Goal: Task Accomplishment & Management: Use online tool/utility

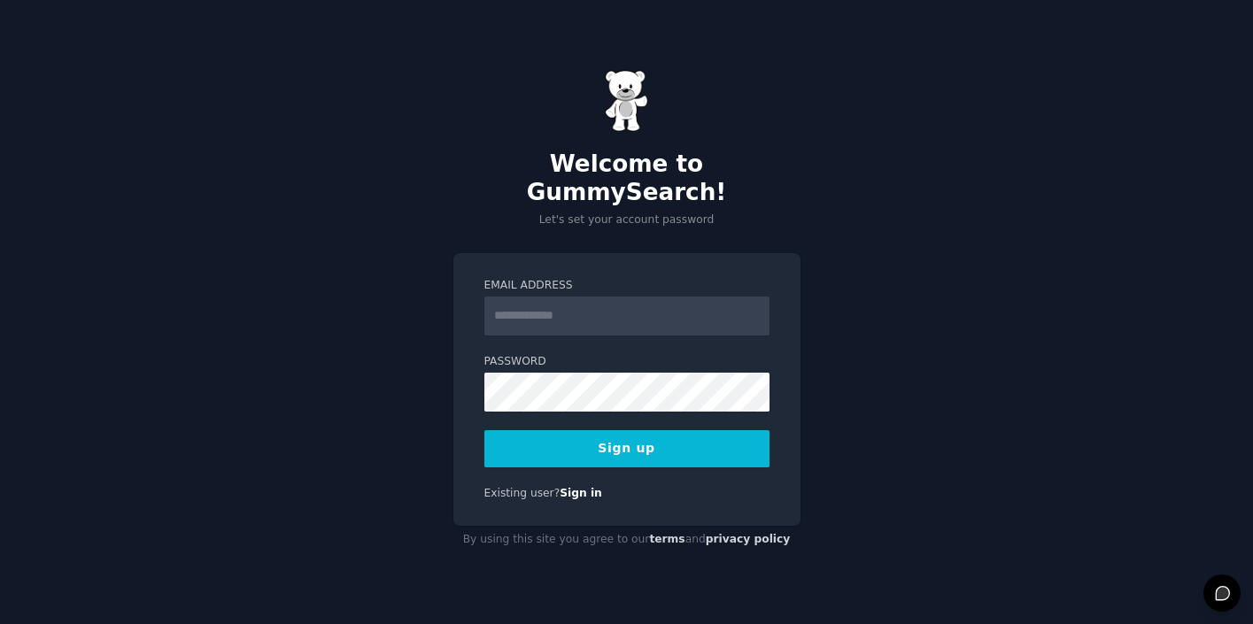
click at [545, 308] on input "Email Address" at bounding box center [626, 316] width 285 height 39
type input "**********"
click at [595, 432] on button "Sign up" at bounding box center [626, 448] width 285 height 37
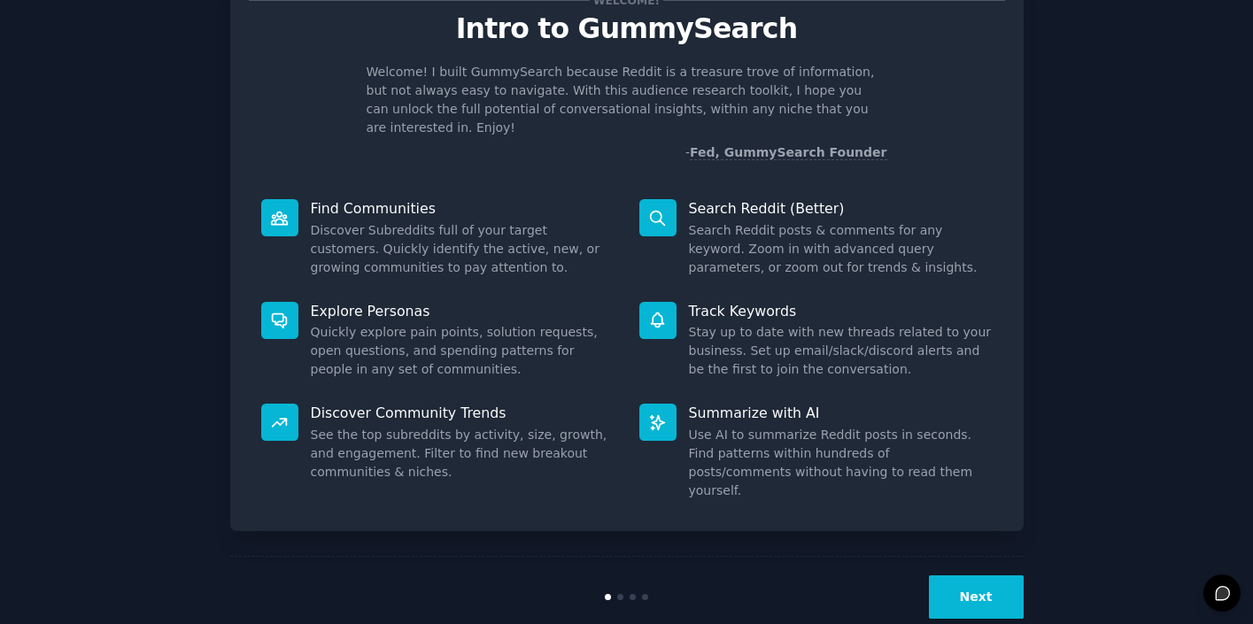
click at [967, 576] on button "Next" at bounding box center [976, 597] width 95 height 43
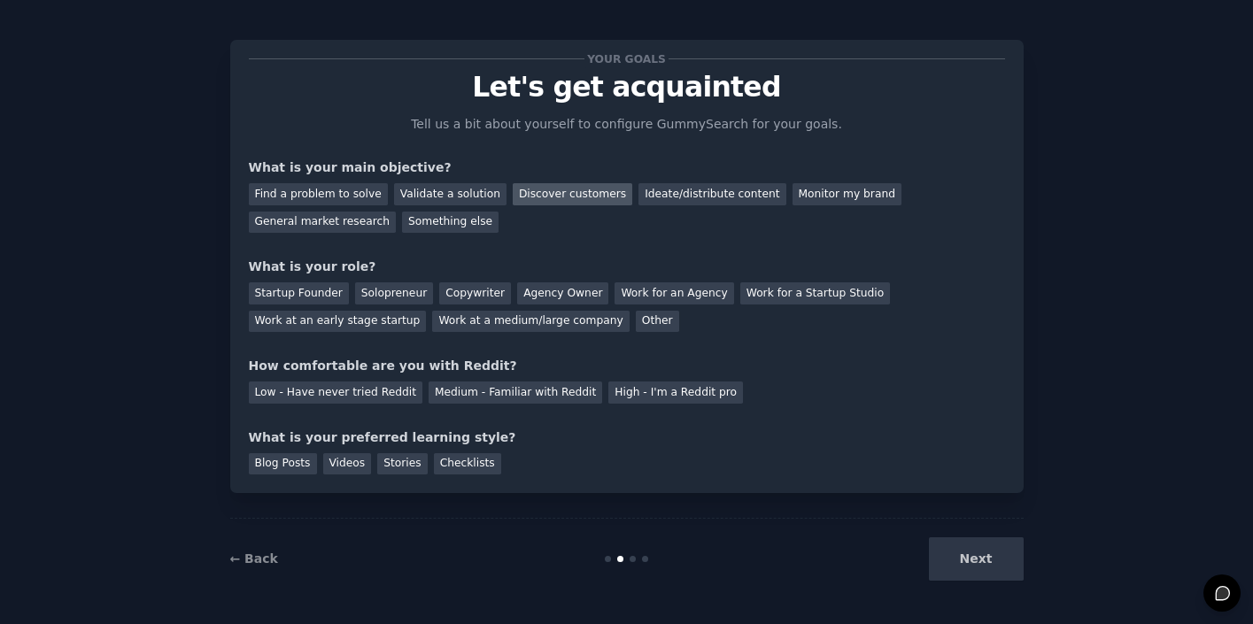
click at [553, 194] on div "Discover customers" at bounding box center [573, 194] width 120 height 22
click at [419, 197] on div "Validate a solution" at bounding box center [450, 194] width 112 height 22
click at [513, 186] on div "Discover customers" at bounding box center [573, 194] width 120 height 22
click at [373, 300] on div "Solopreneur" at bounding box center [394, 293] width 78 height 22
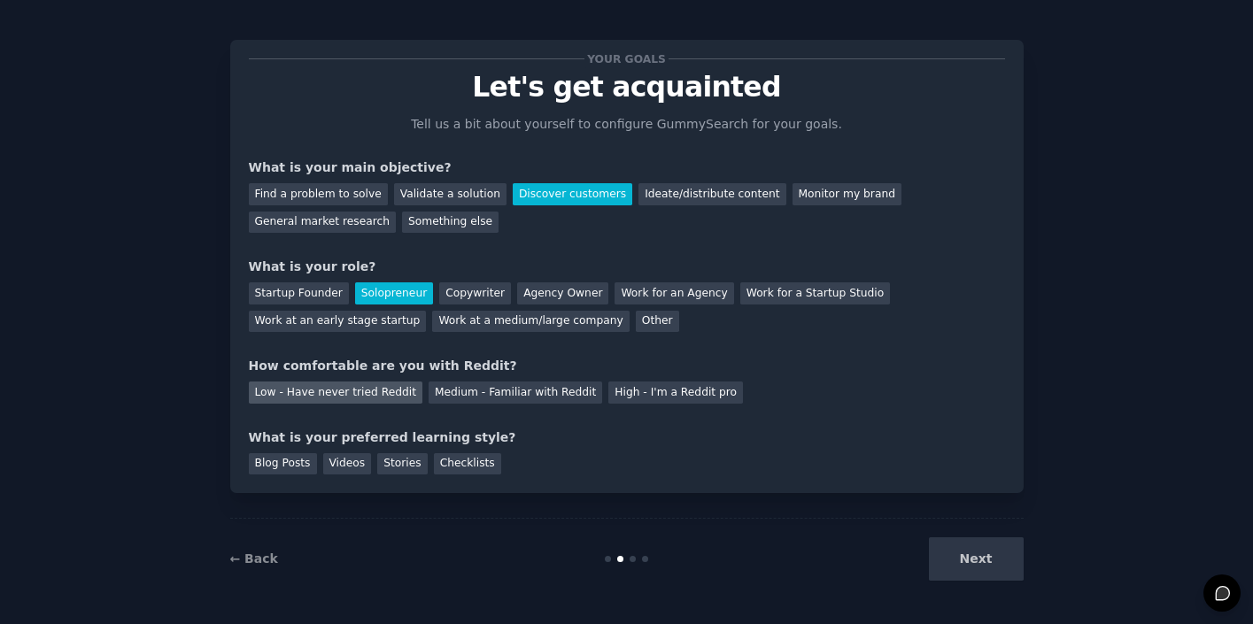
click at [360, 393] on div "Low - Have never tried Reddit" at bounding box center [336, 393] width 174 height 22
click at [455, 467] on div "Checklists" at bounding box center [467, 464] width 67 height 22
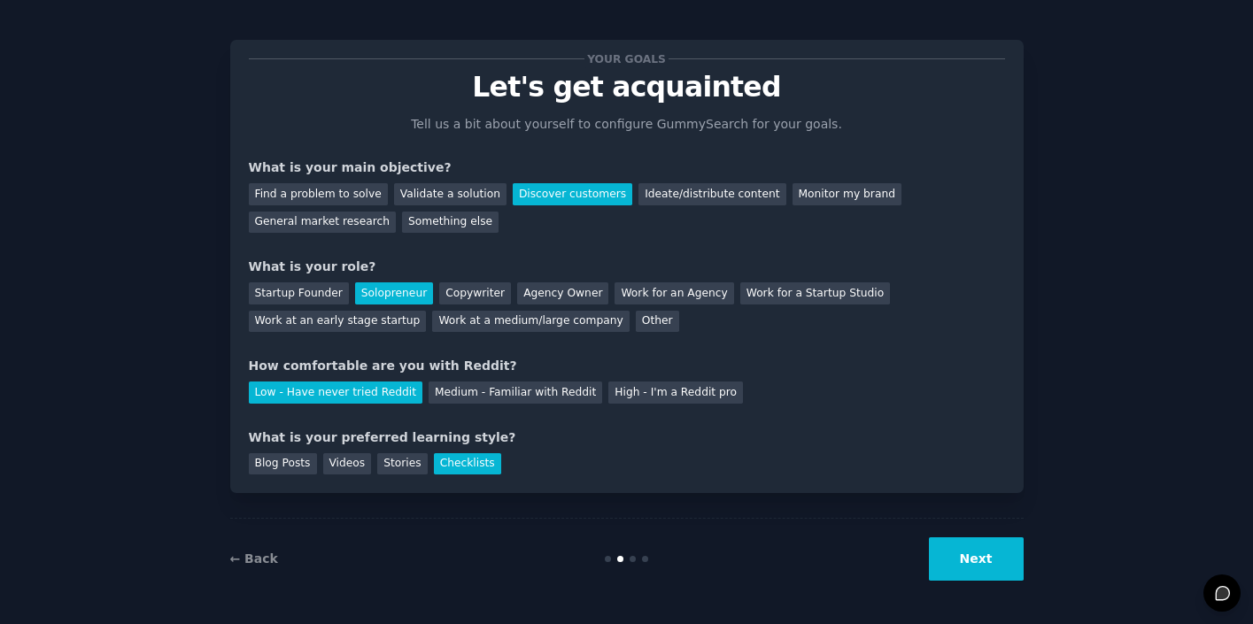
click at [975, 560] on button "Next" at bounding box center [976, 558] width 95 height 43
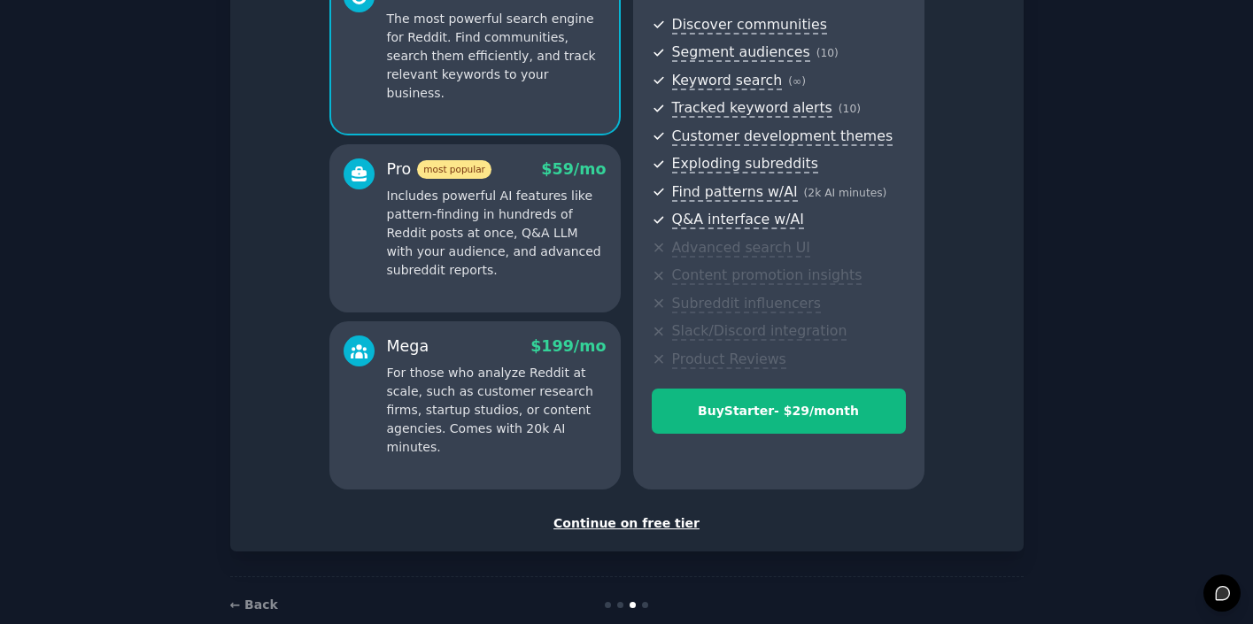
scroll to position [225, 0]
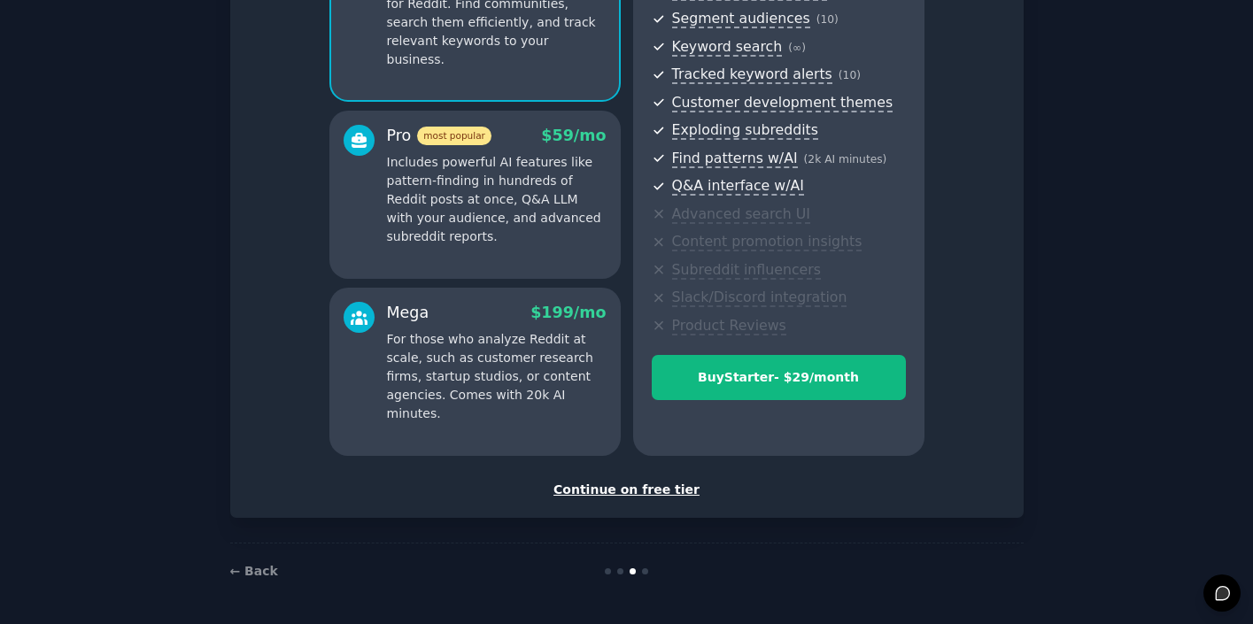
click at [606, 486] on div "Continue on free tier" at bounding box center [627, 490] width 756 height 19
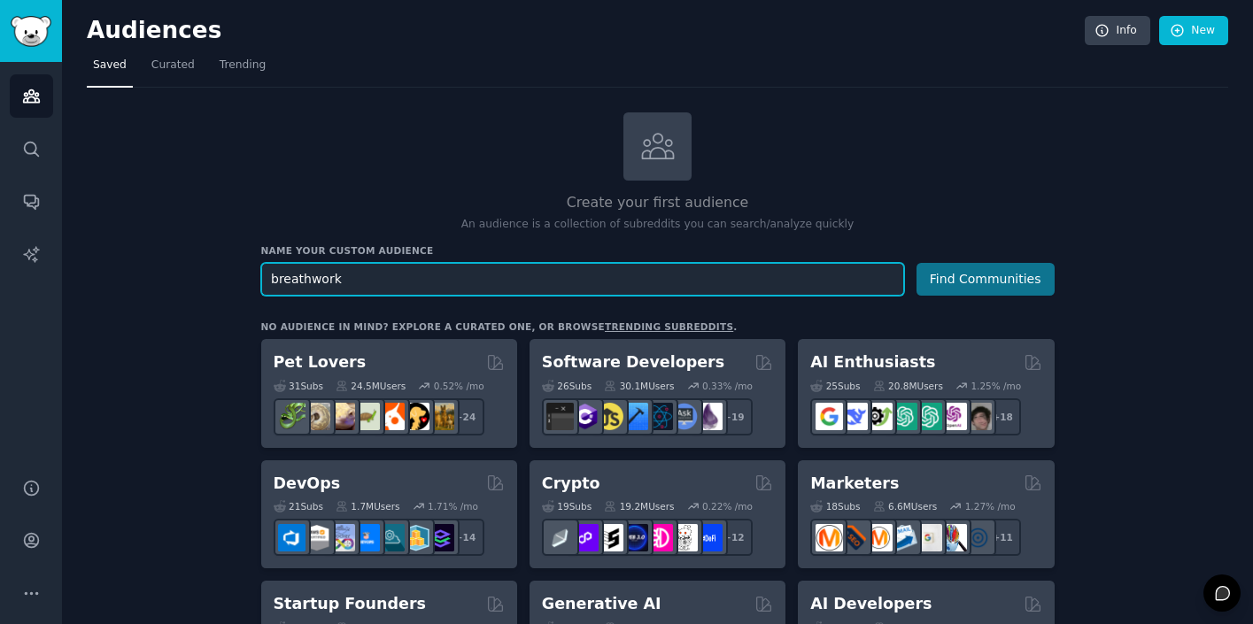
type input "breathwork"
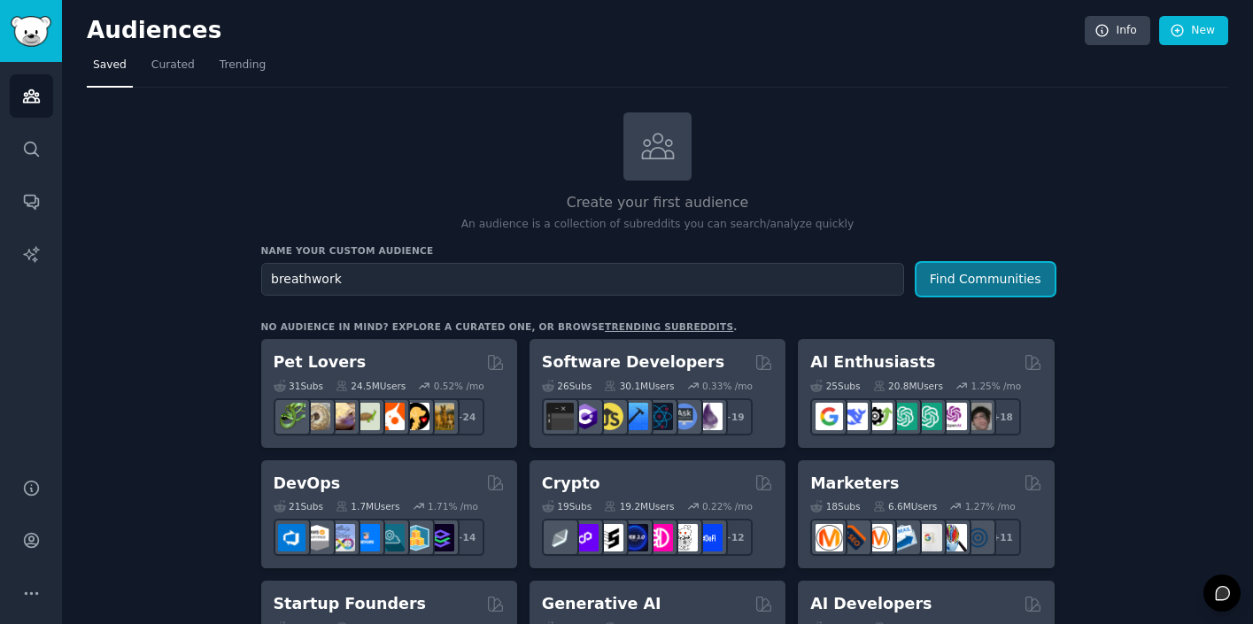
click at [962, 277] on button "Find Communities" at bounding box center [985, 279] width 138 height 33
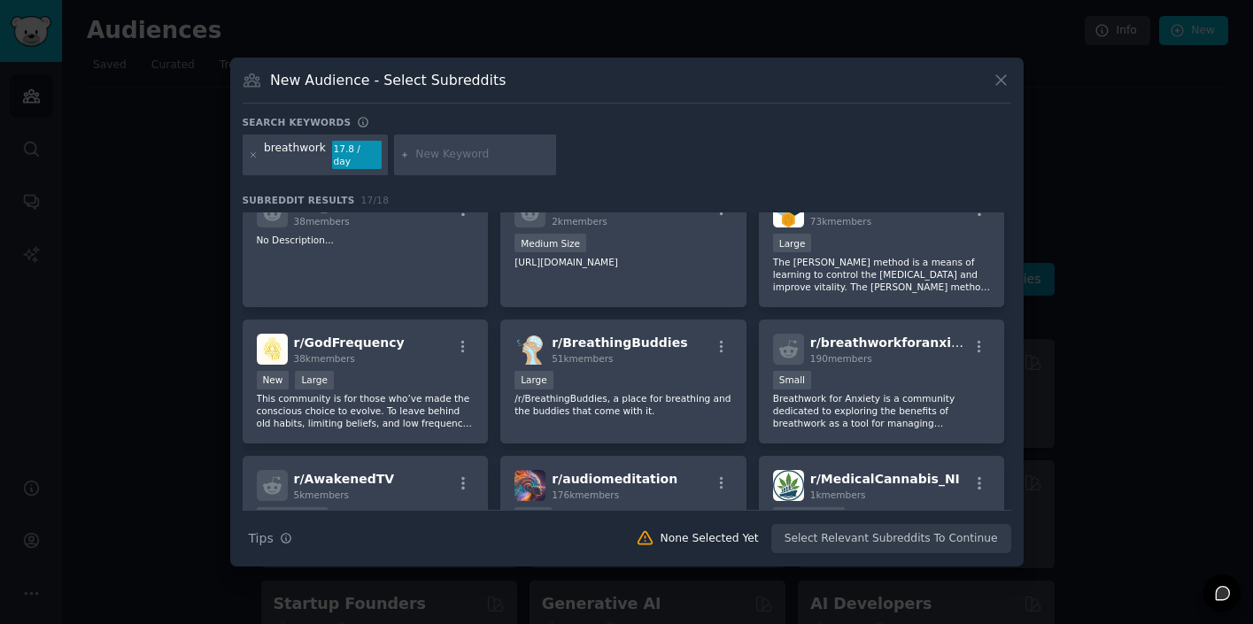
scroll to position [172, 0]
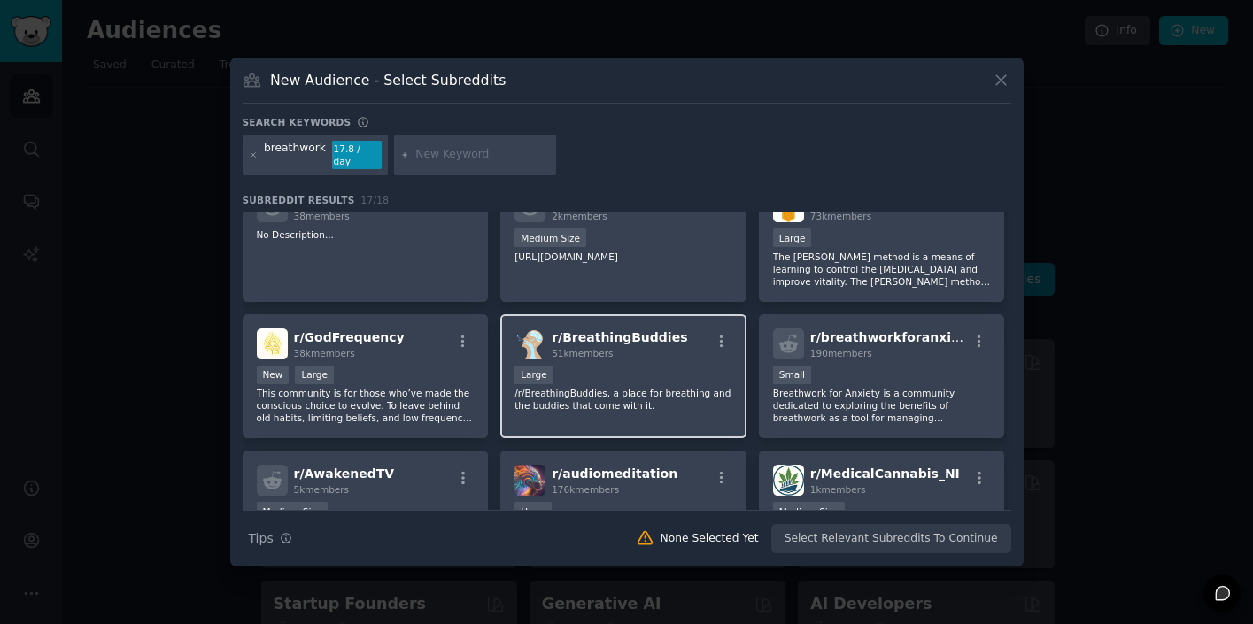
click at [640, 366] on div "Large" at bounding box center [623, 377] width 218 height 22
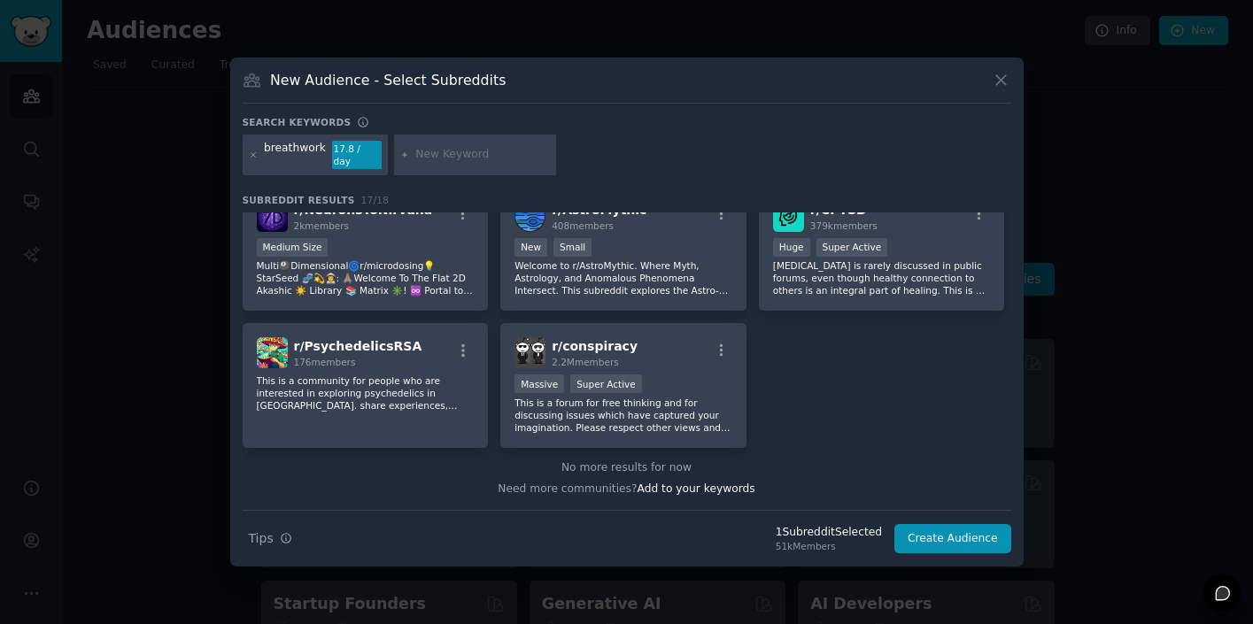
scroll to position [0, 0]
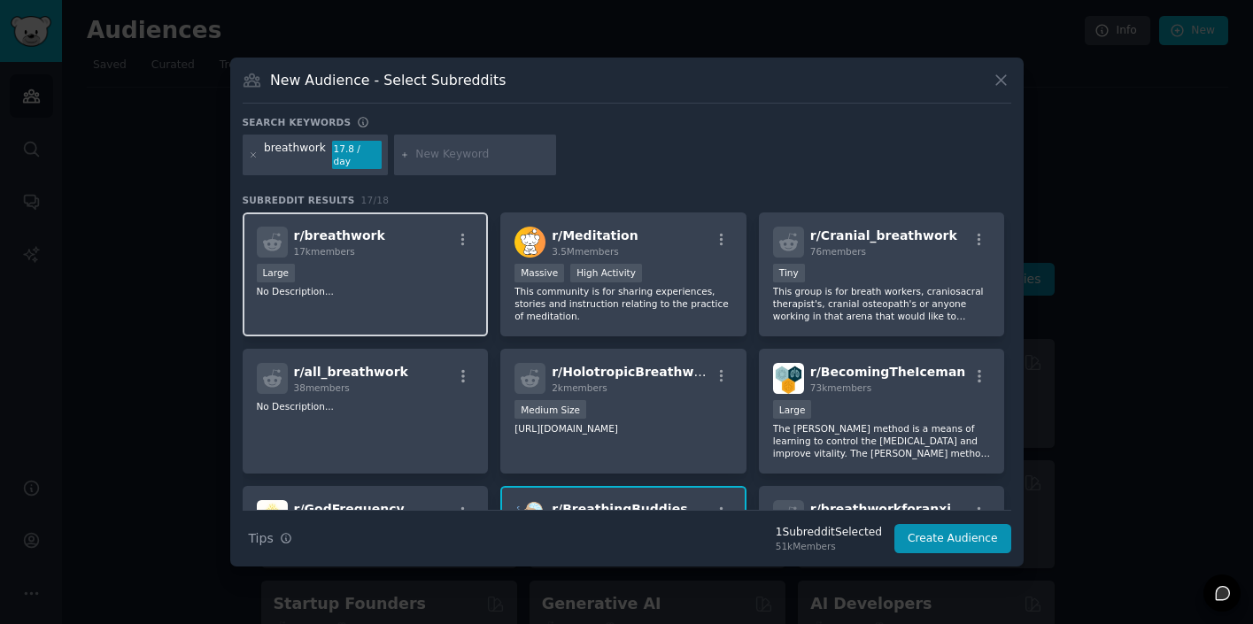
click at [398, 276] on div "Large" at bounding box center [366, 275] width 218 height 22
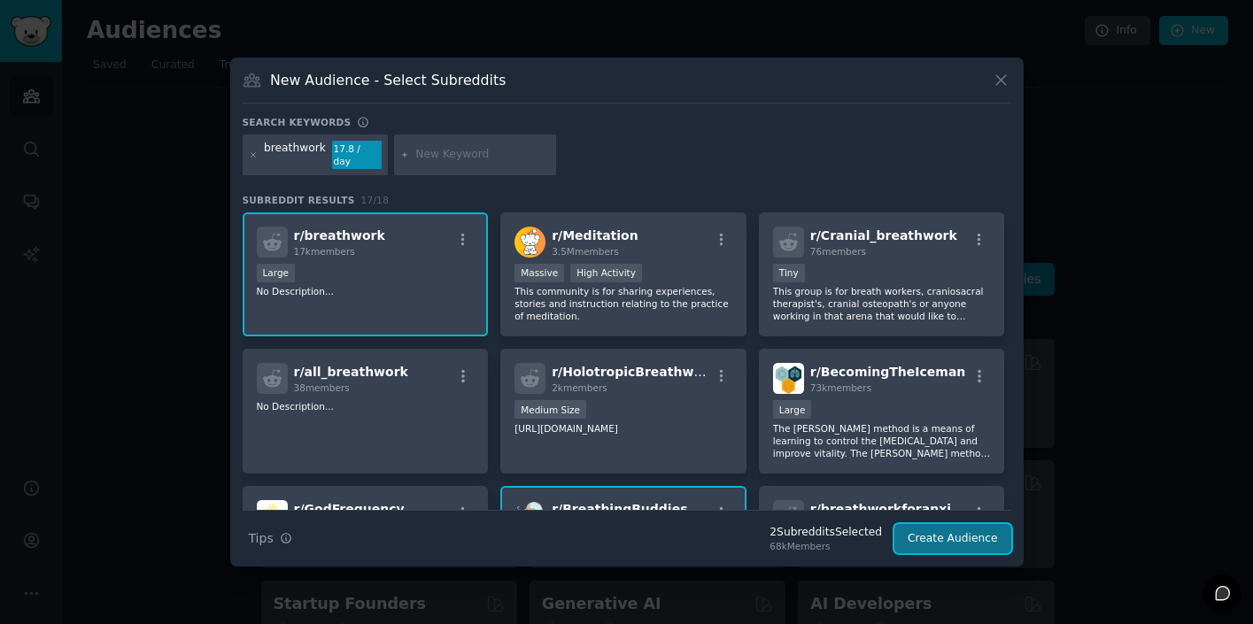
click at [942, 535] on button "Create Audience" at bounding box center [952, 539] width 117 height 30
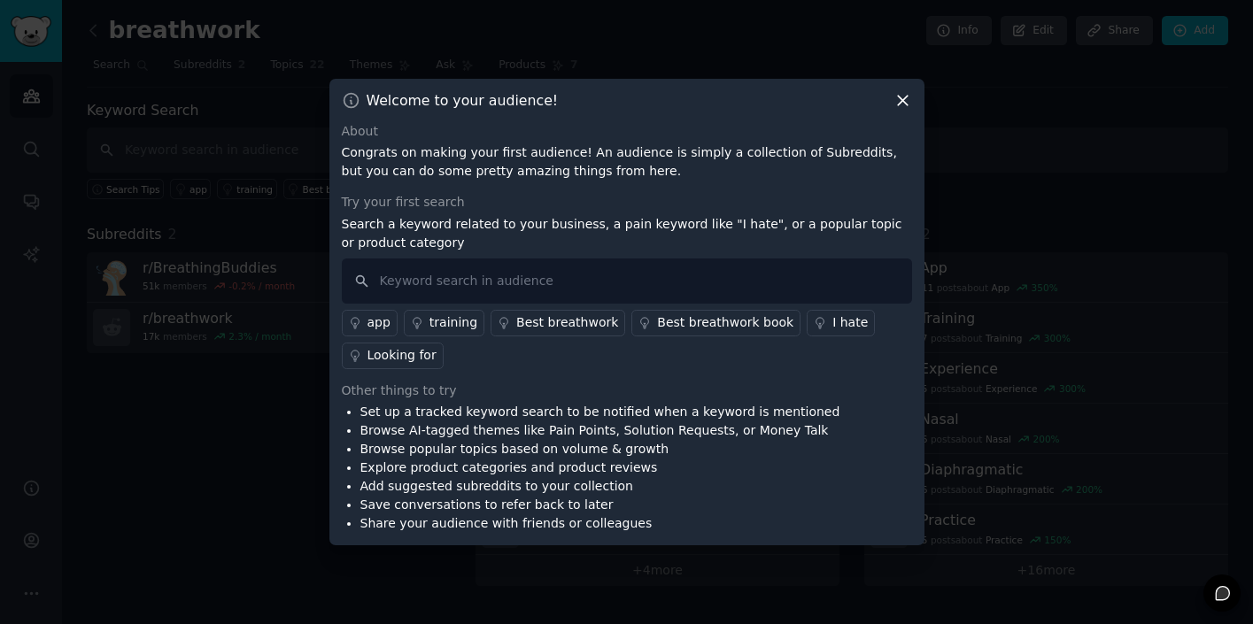
click at [903, 97] on icon at bounding box center [902, 100] width 19 height 19
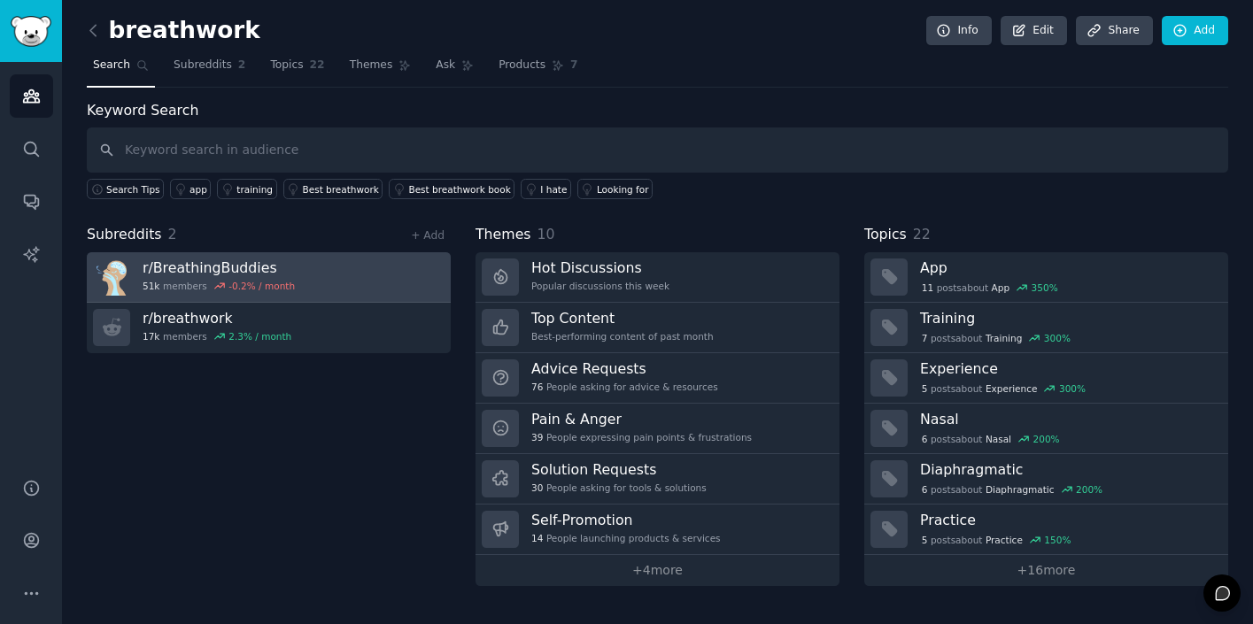
click at [294, 280] on link "r/ BreathingBuddies 51k members -0.2 % / month" at bounding box center [269, 277] width 364 height 50
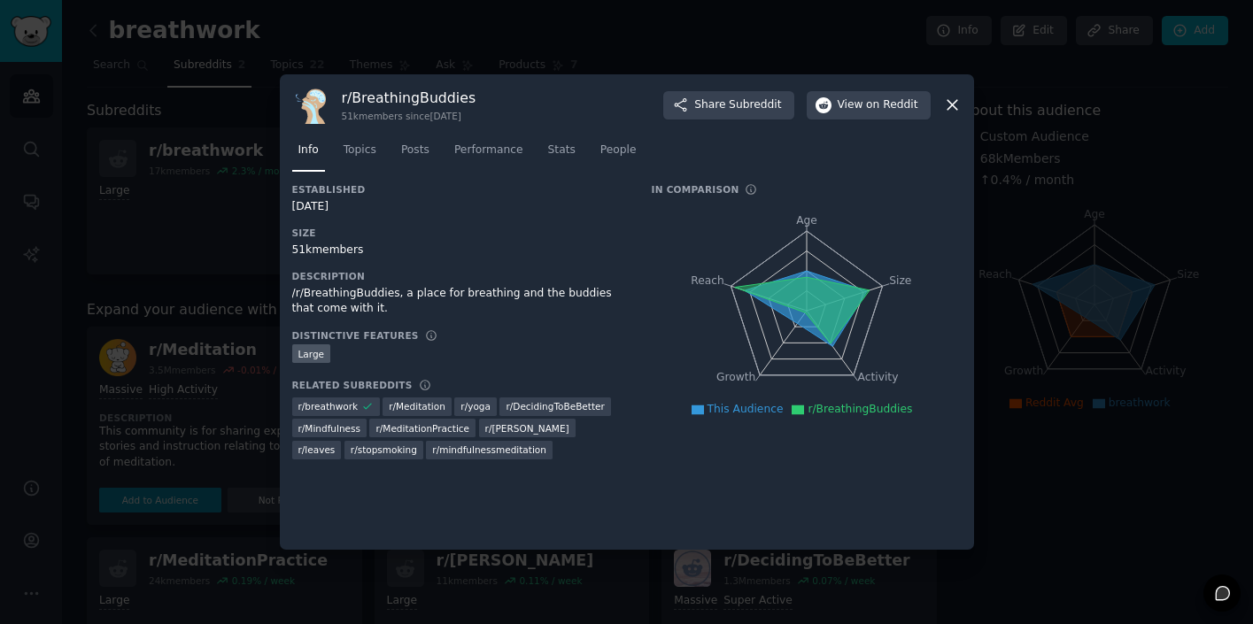
click at [949, 107] on icon at bounding box center [952, 106] width 10 height 10
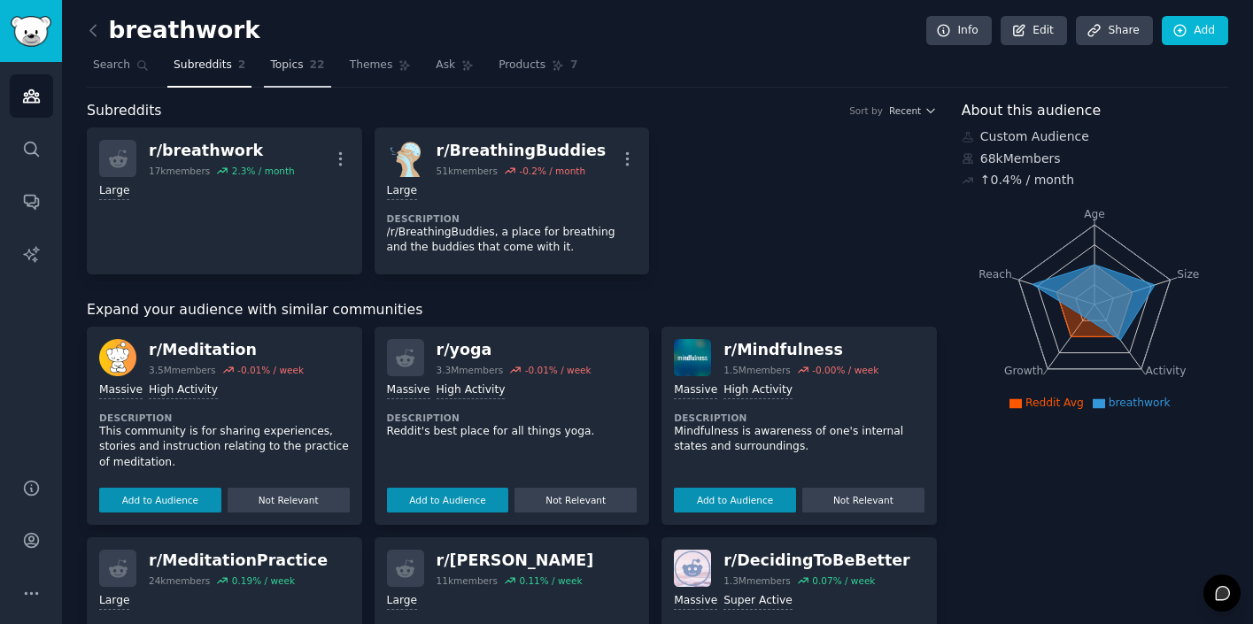
click at [291, 69] on span "Topics" at bounding box center [286, 66] width 33 height 16
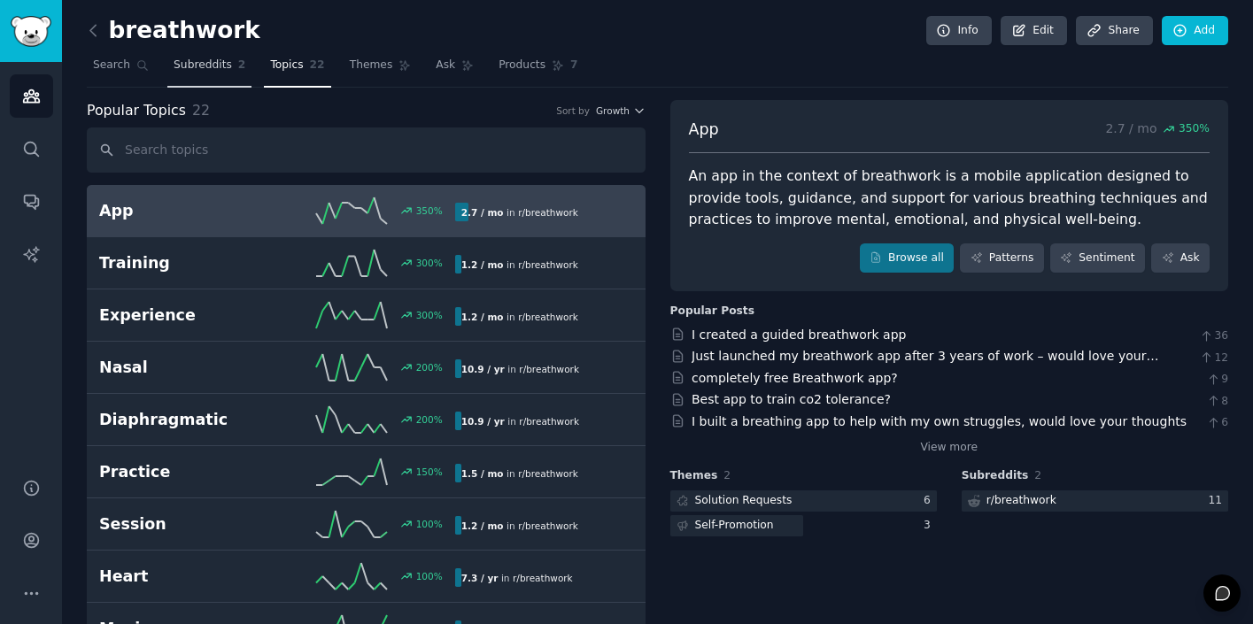
click at [215, 73] on link "Subreddits 2" at bounding box center [209, 69] width 84 height 36
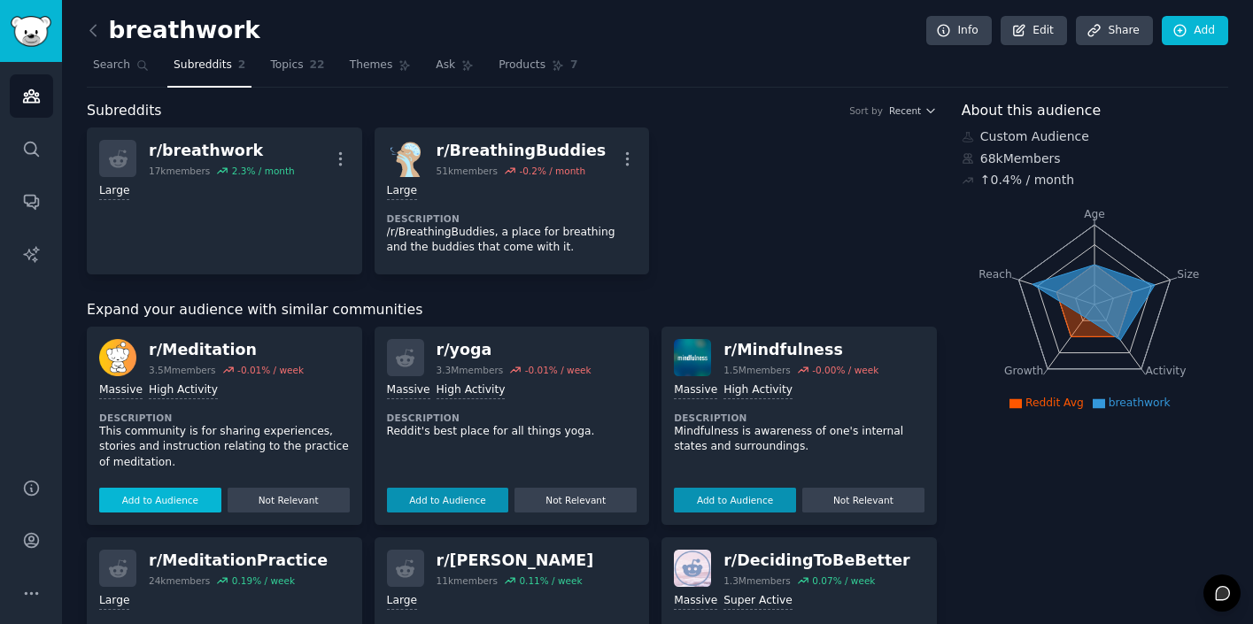
click at [169, 506] on button "Add to Audience" at bounding box center [160, 500] width 122 height 25
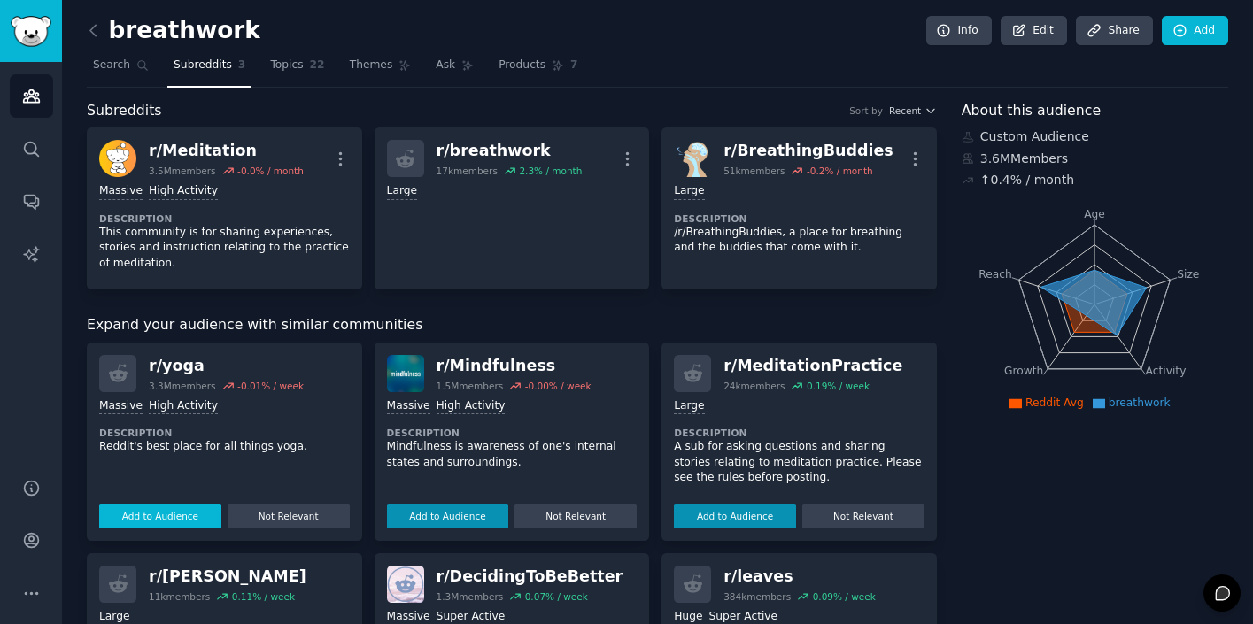
click at [166, 514] on button "Add to Audience" at bounding box center [160, 516] width 122 height 25
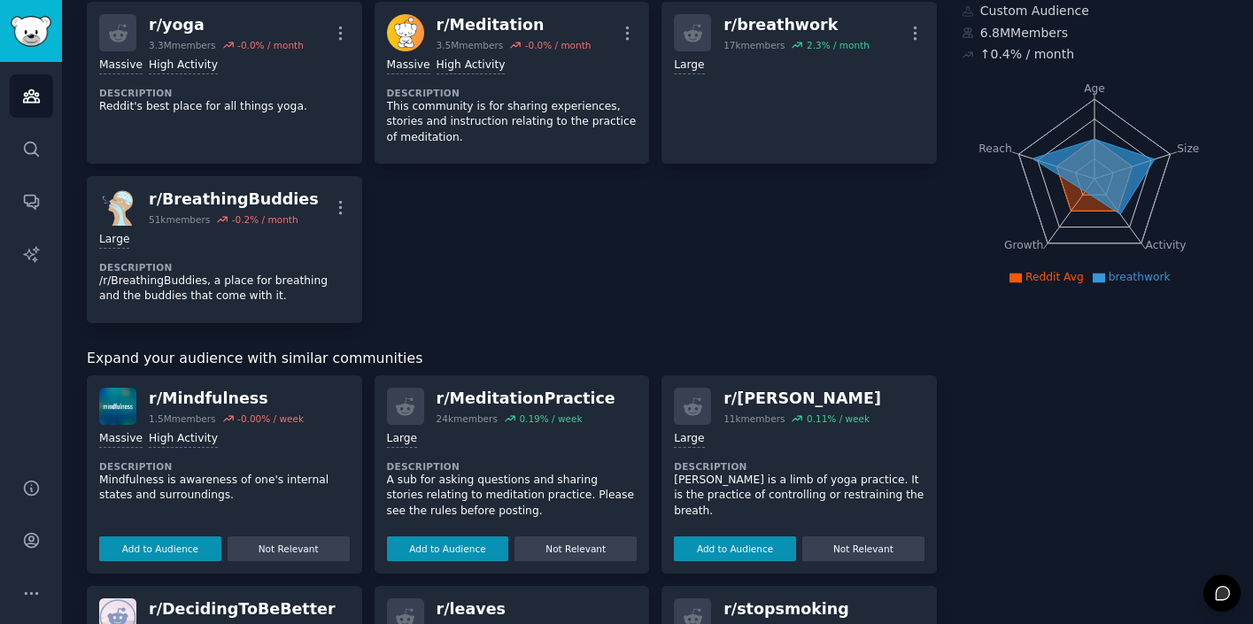
scroll to position [127, 0]
click at [152, 548] on button "Add to Audience" at bounding box center [160, 548] width 122 height 25
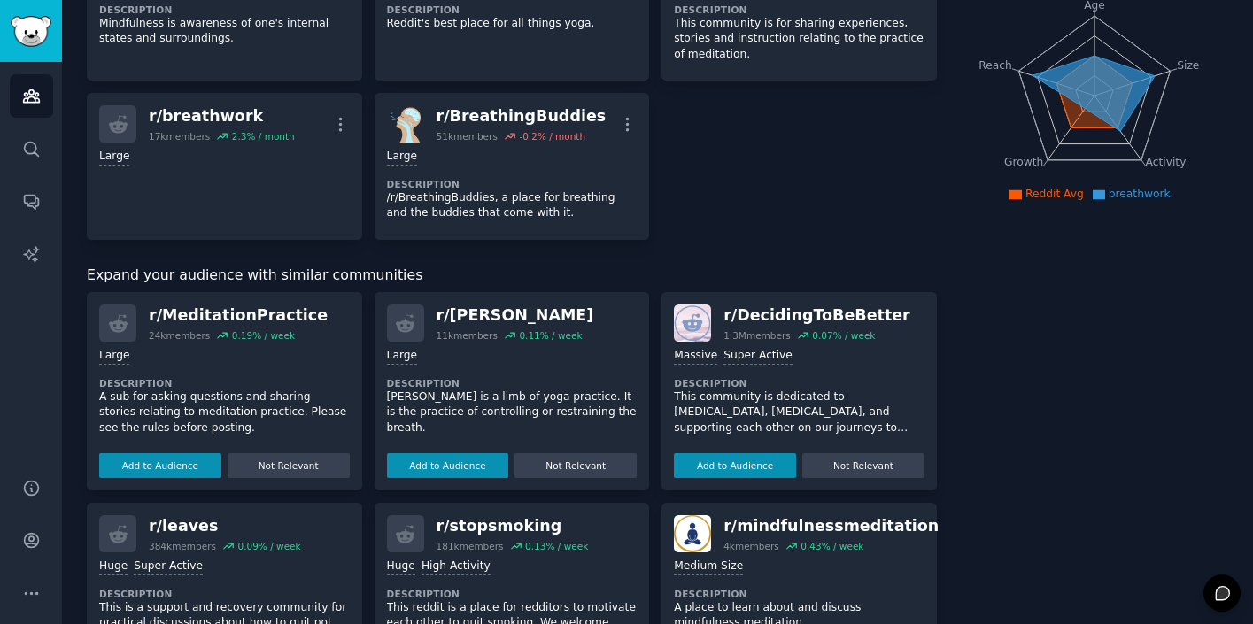
scroll to position [210, 0]
click at [454, 462] on button "Add to Audience" at bounding box center [448, 464] width 122 height 25
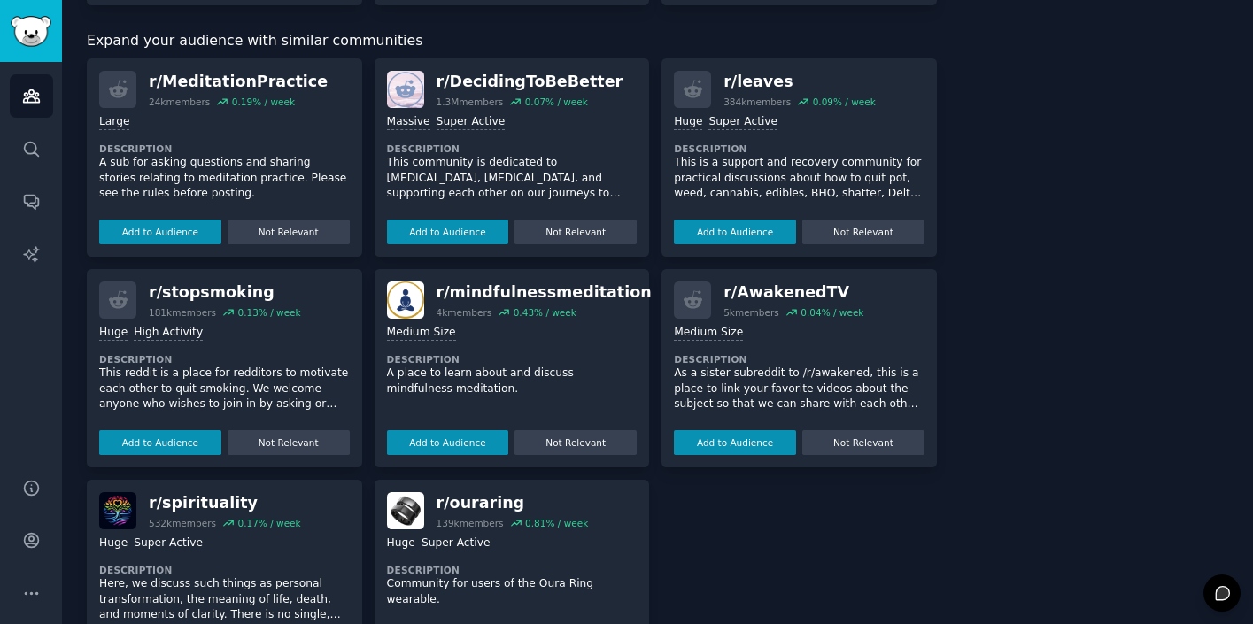
scroll to position [522, 0]
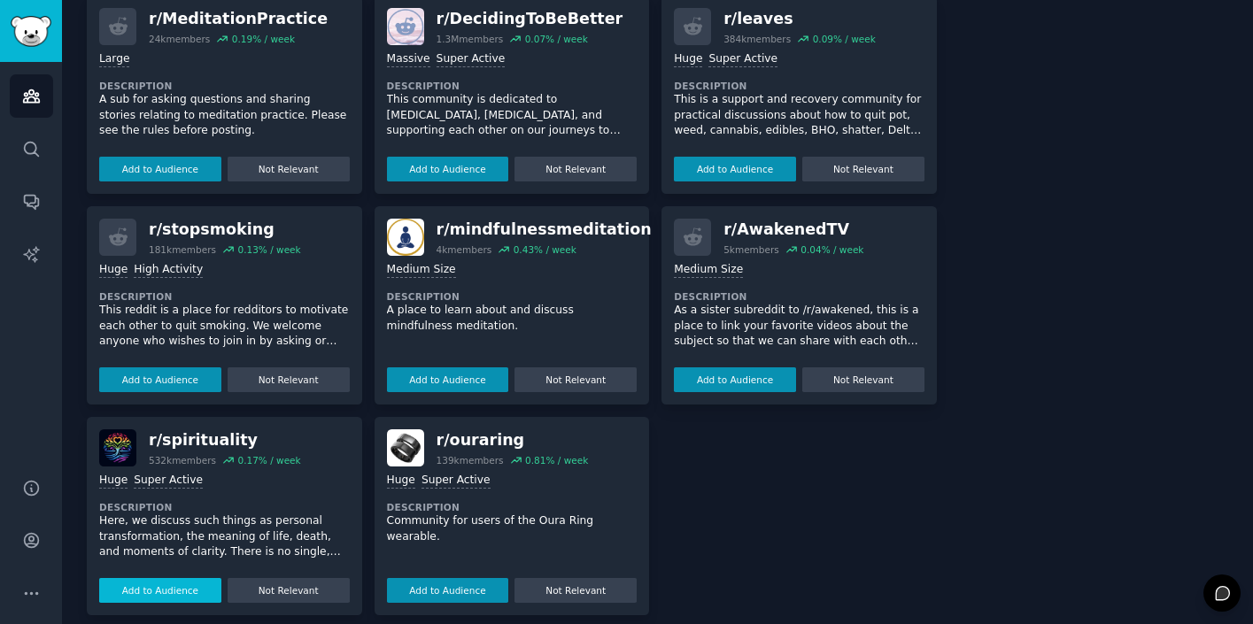
click at [170, 578] on button "Add to Audience" at bounding box center [160, 590] width 122 height 25
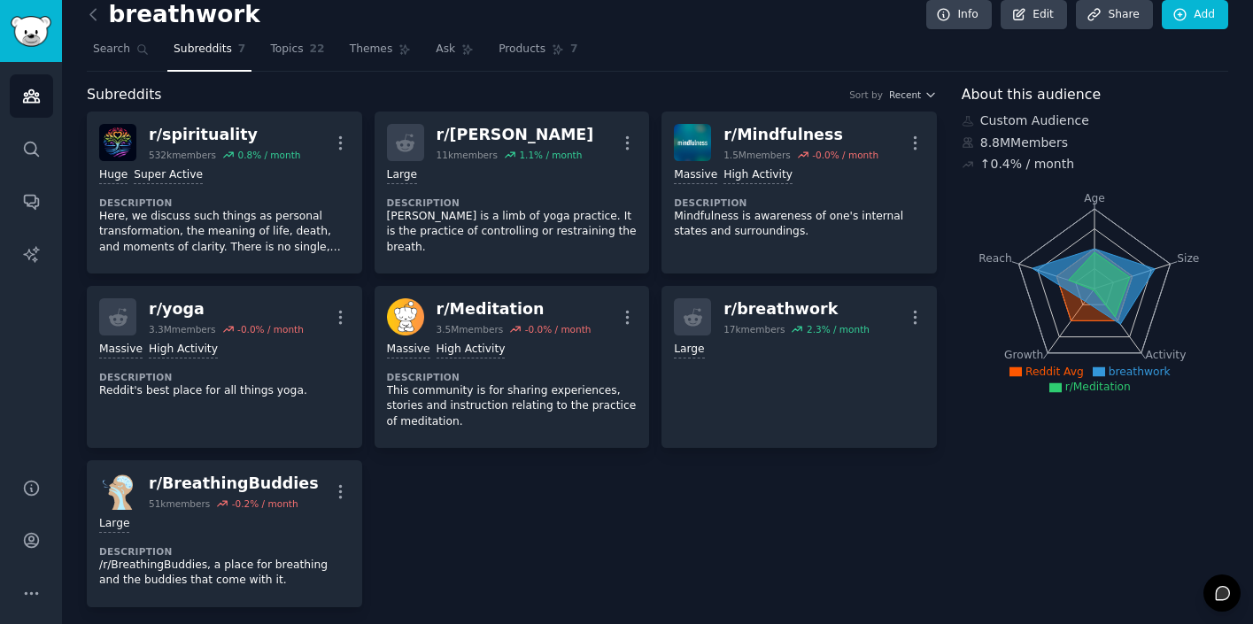
scroll to position [0, 0]
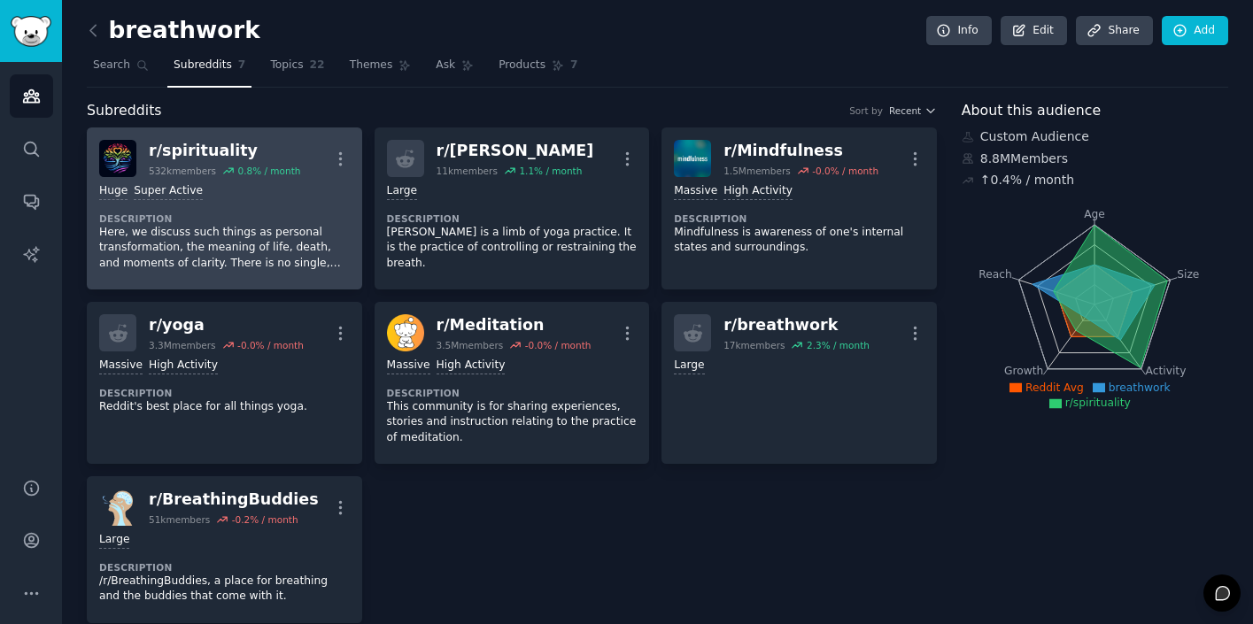
click at [223, 145] on div "r/ spirituality" at bounding box center [224, 151] width 151 height 22
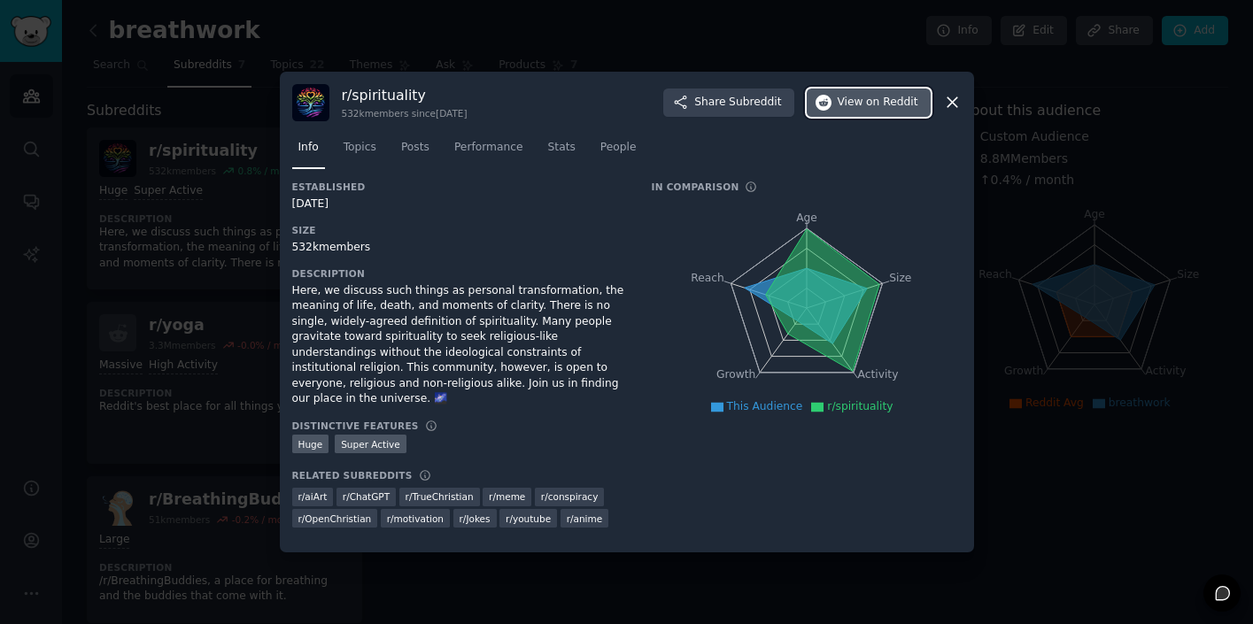
click at [849, 101] on span "View on Reddit" at bounding box center [878, 103] width 81 height 16
